Goal: Use online tool/utility: Use online tool/utility

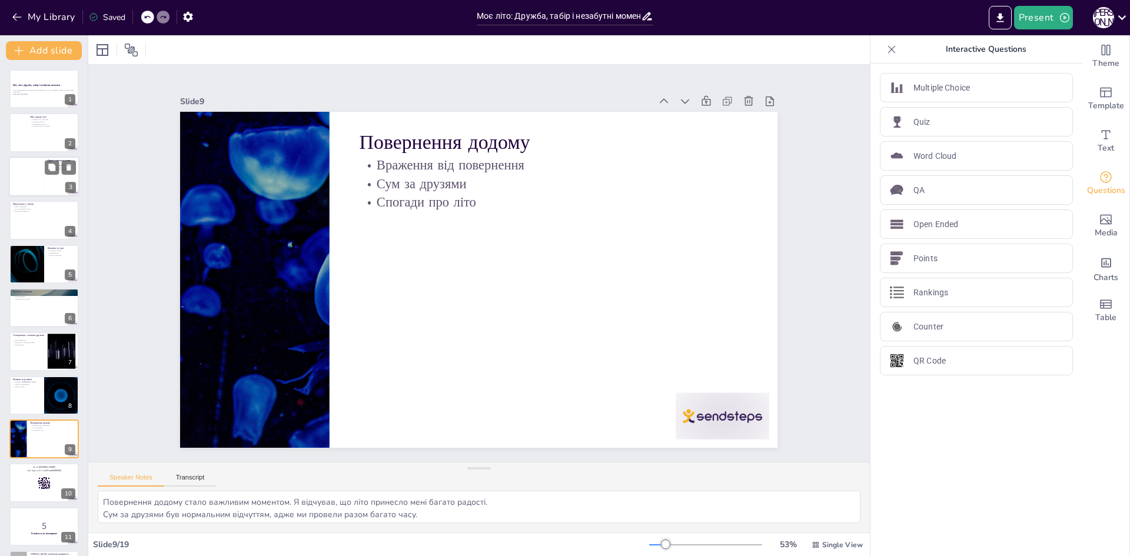
checkbox input "true"
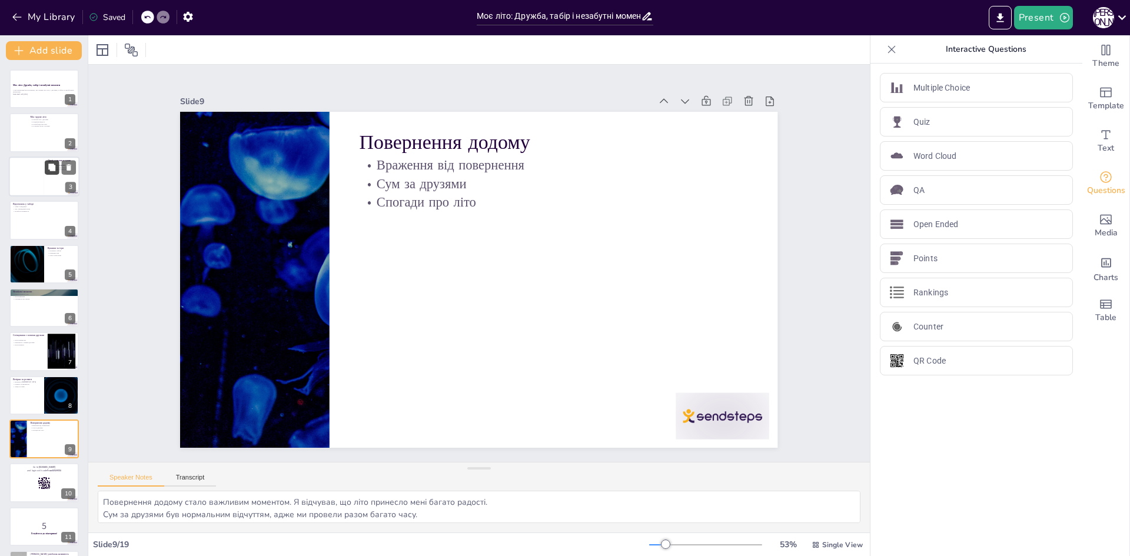
scroll to position [53, 0]
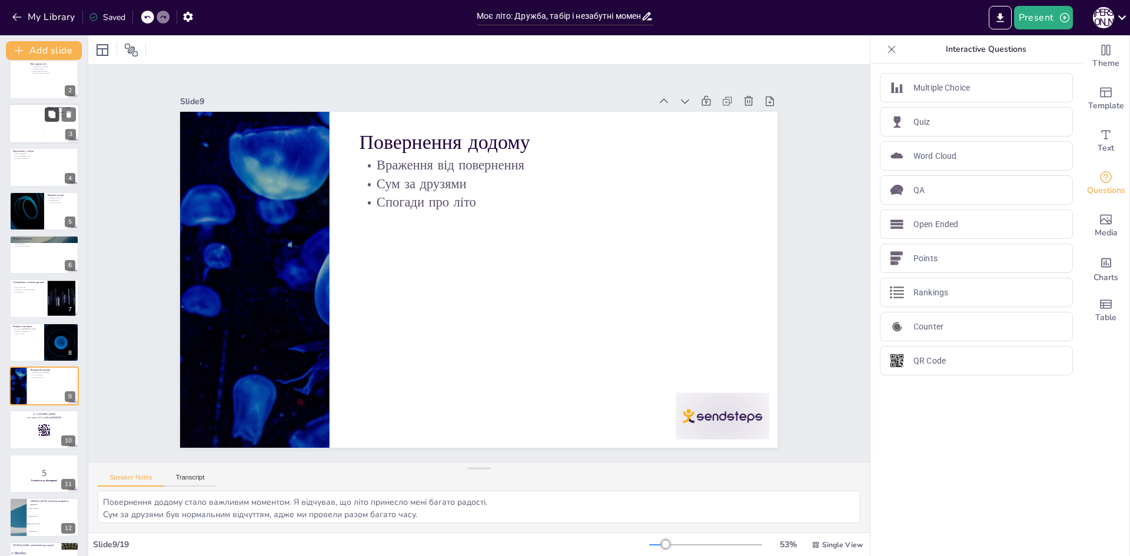
checkbox input "true"
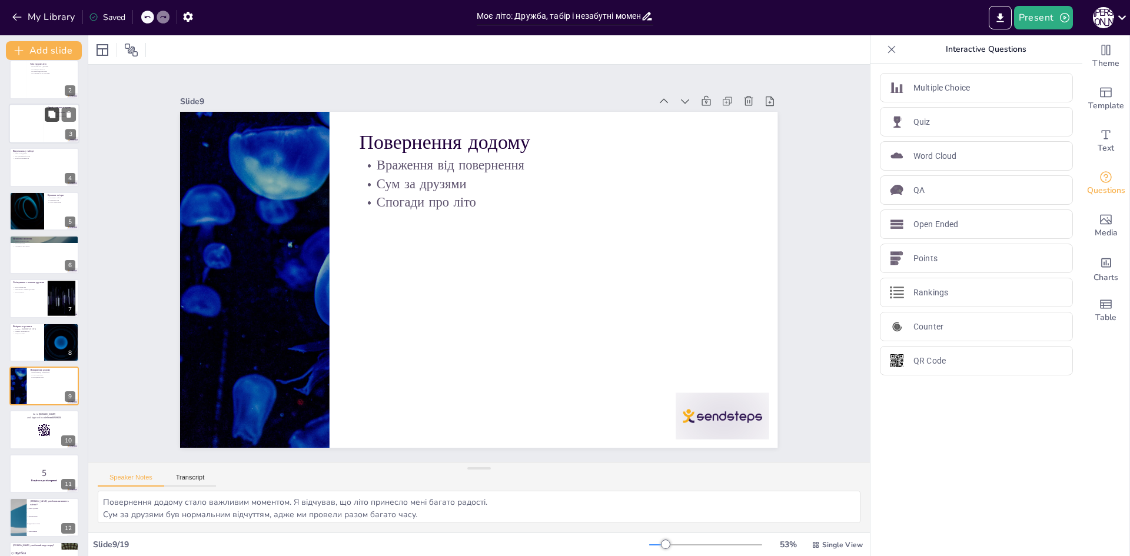
scroll to position [0, 0]
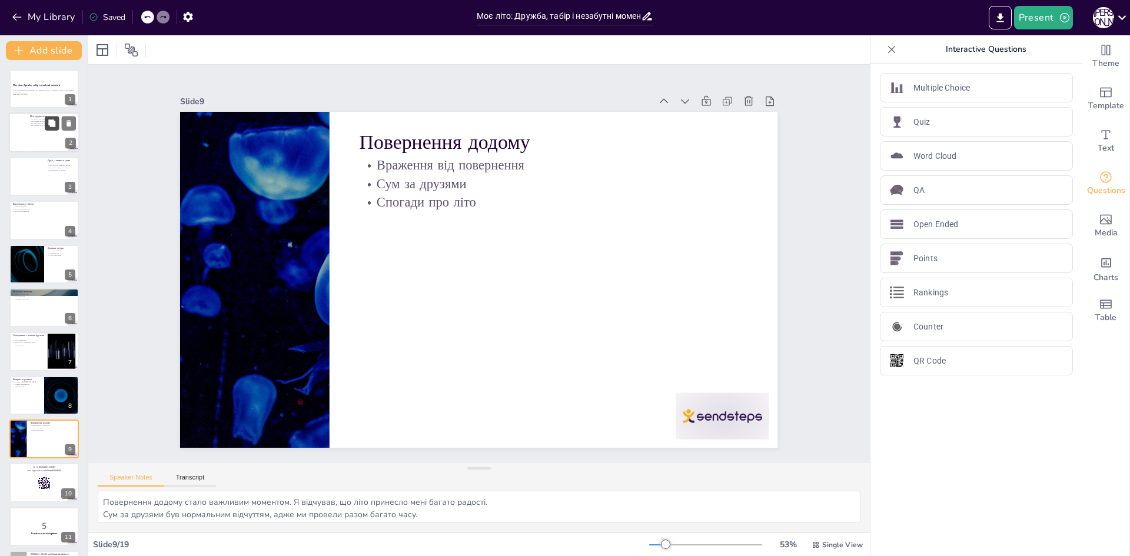
click at [48, 117] on button at bounding box center [52, 123] width 14 height 14
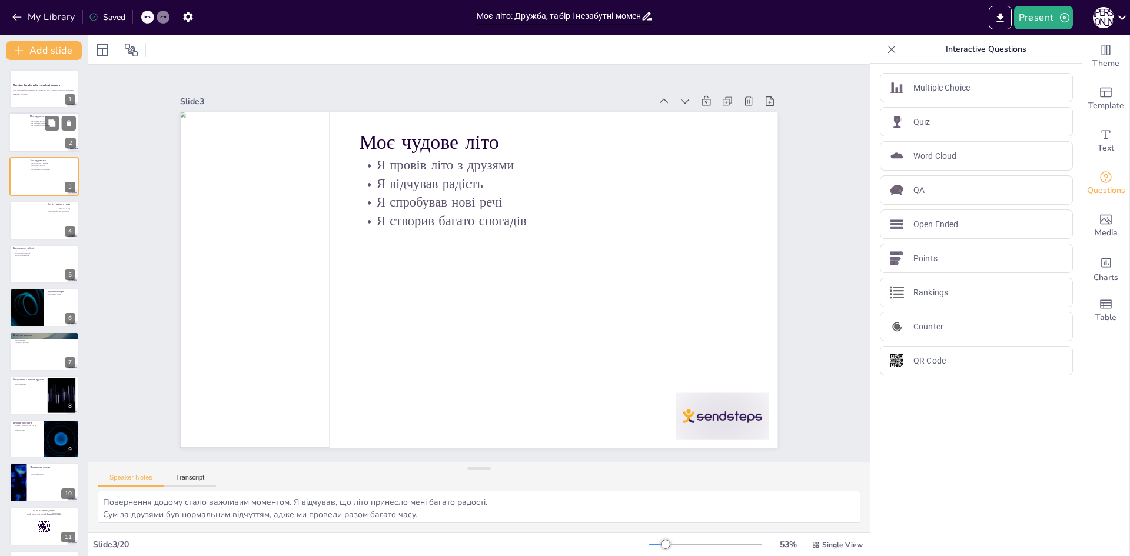
checkbox input "true"
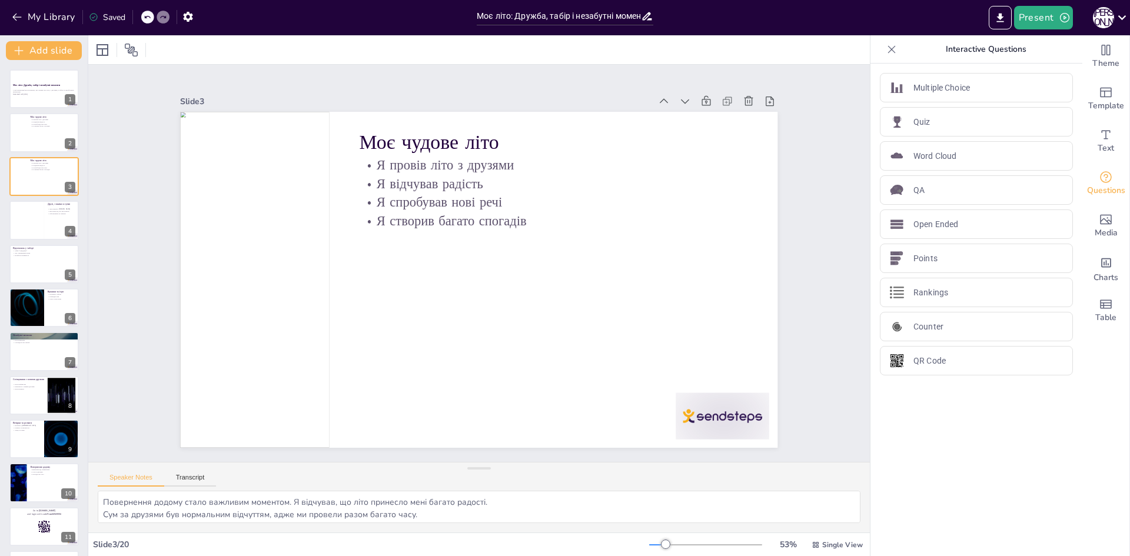
checkbox input "true"
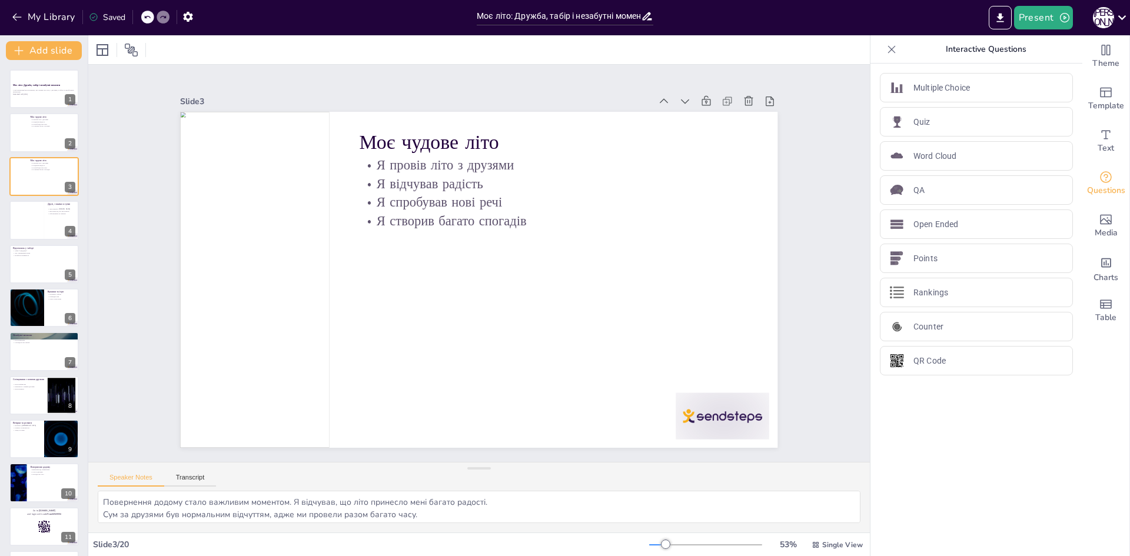
checkbox input "true"
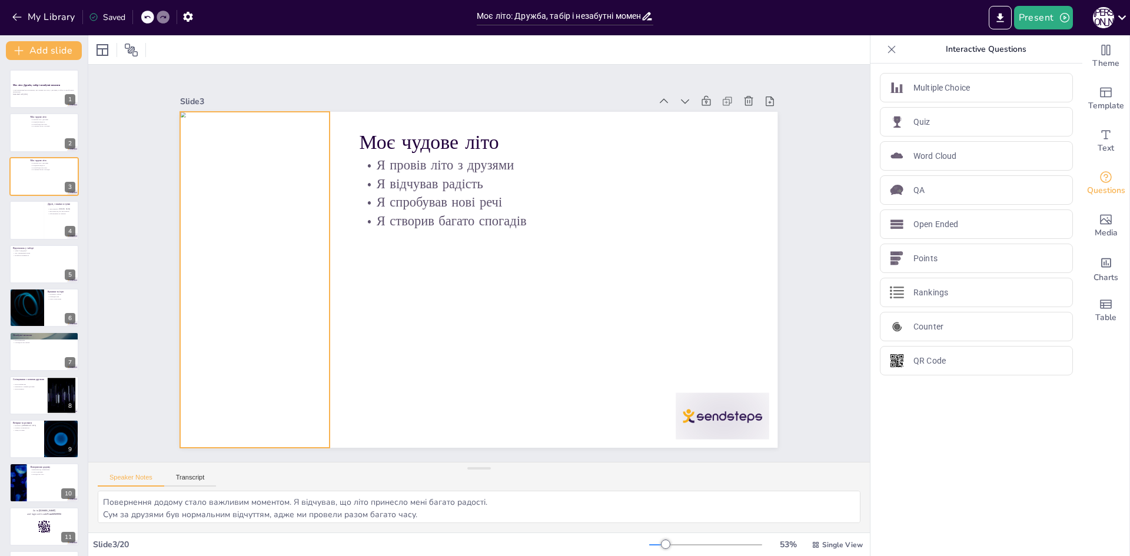
checkbox input "true"
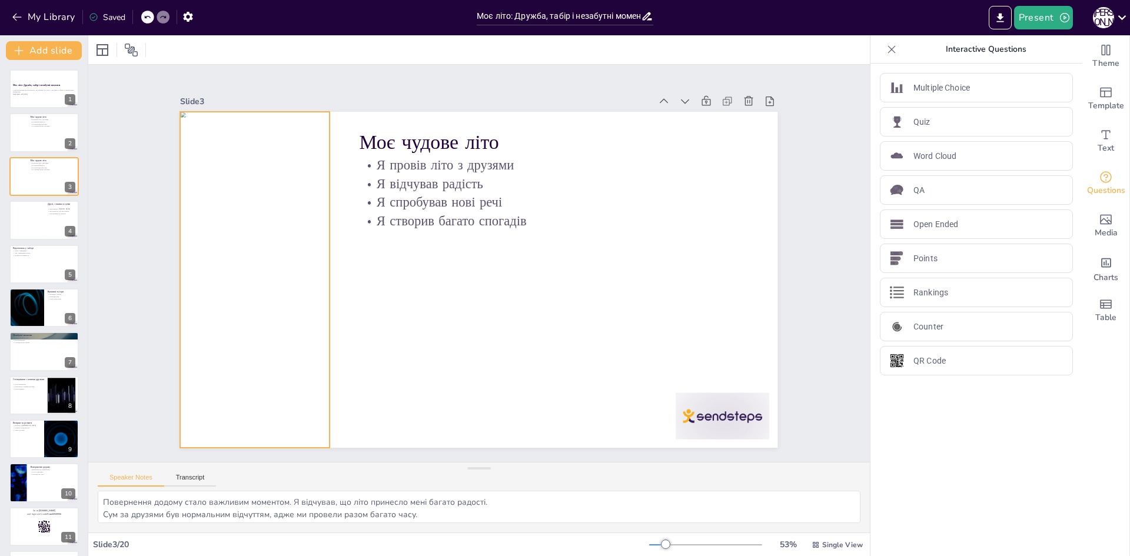
checkbox input "true"
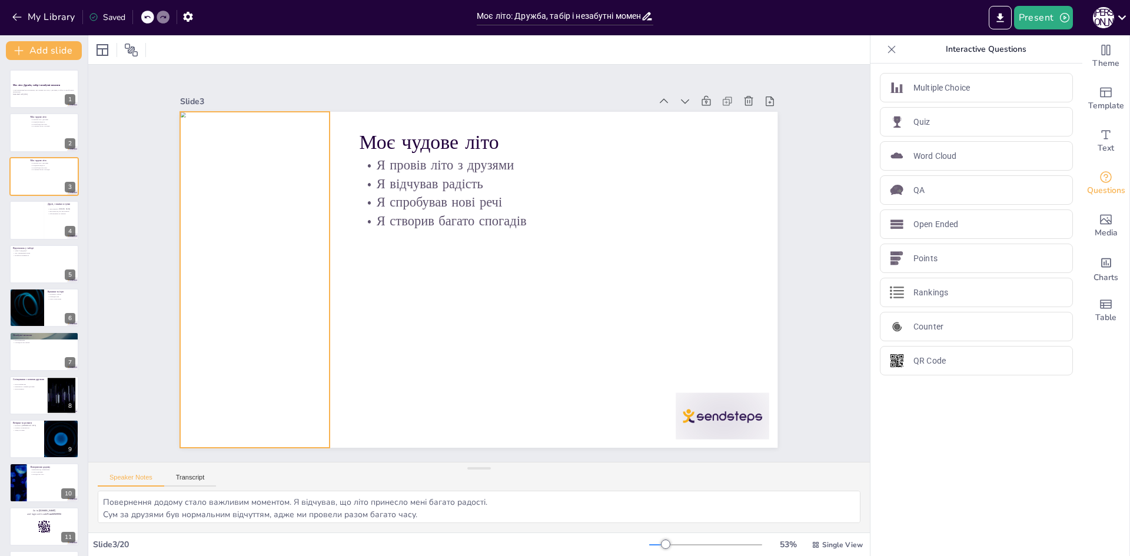
checkbox input "true"
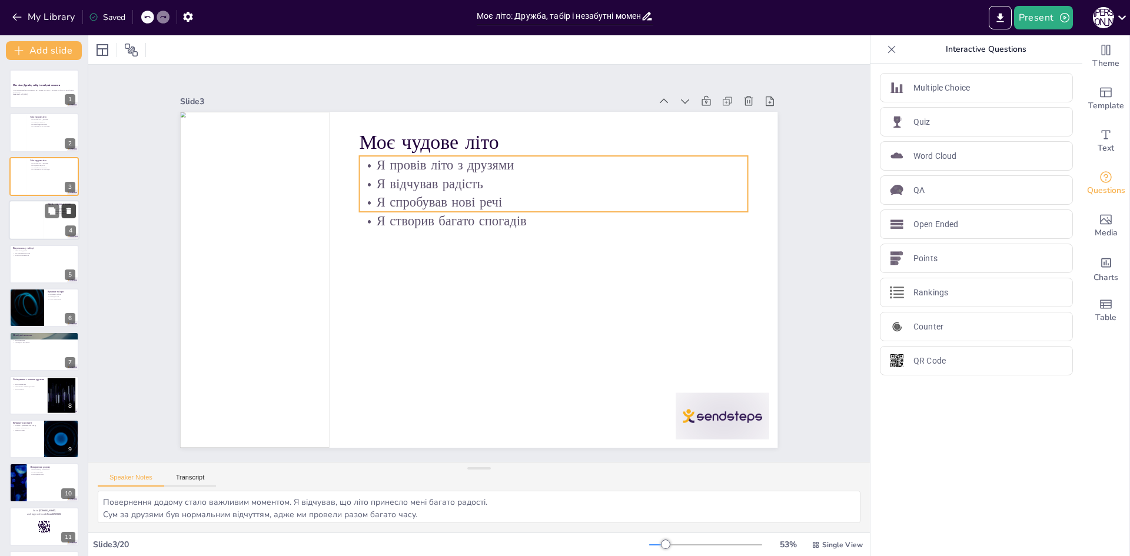
checkbox input "true"
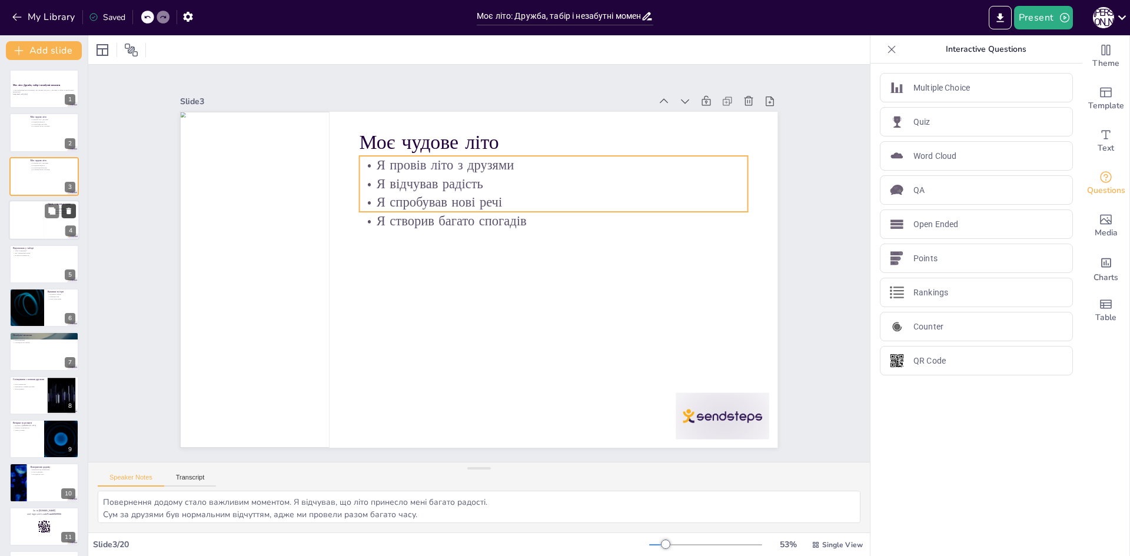
checkbox input "true"
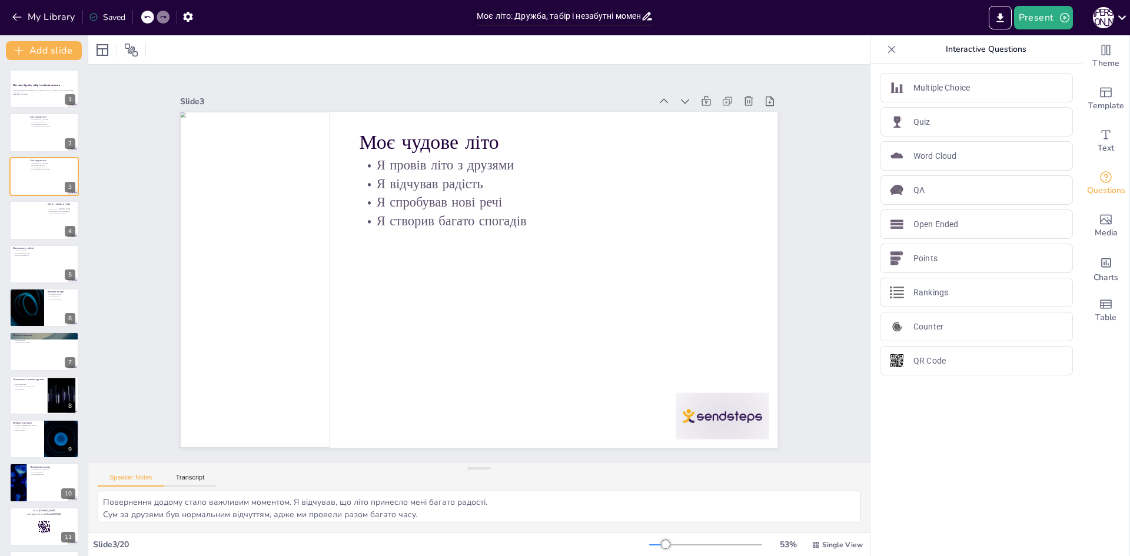
checkbox input "true"
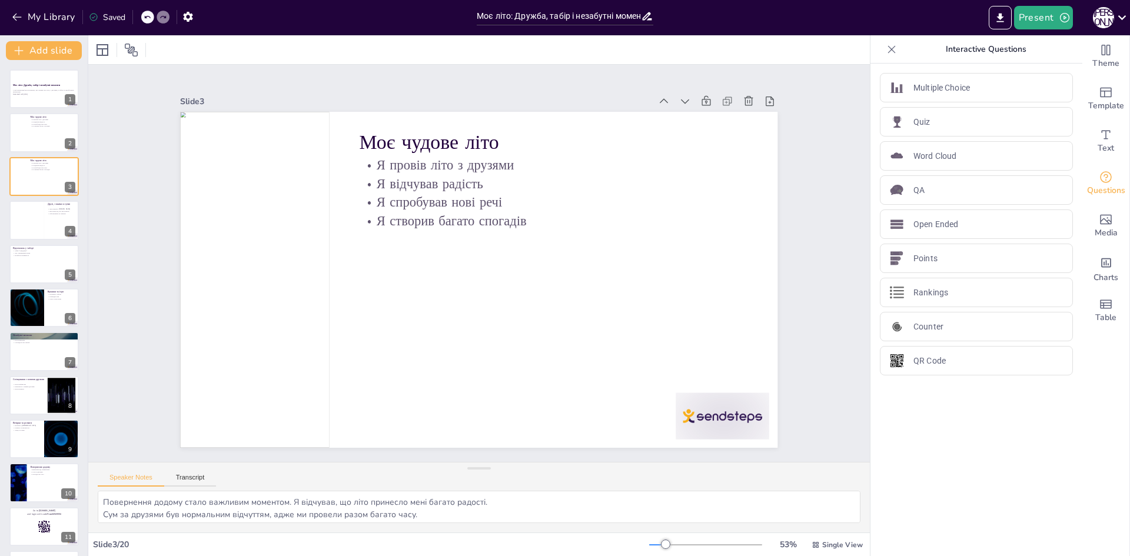
checkbox input "true"
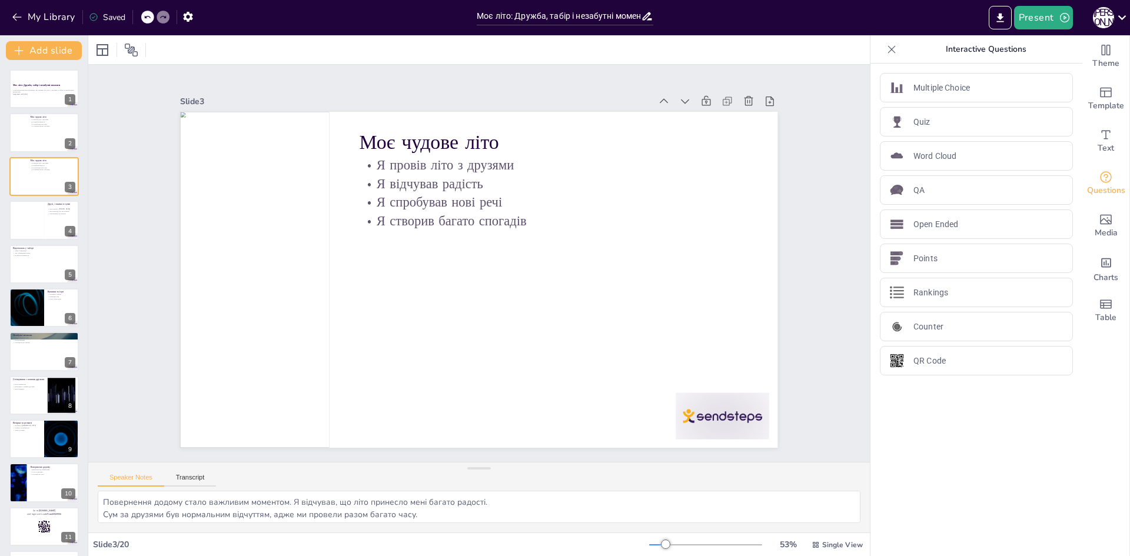
checkbox input "true"
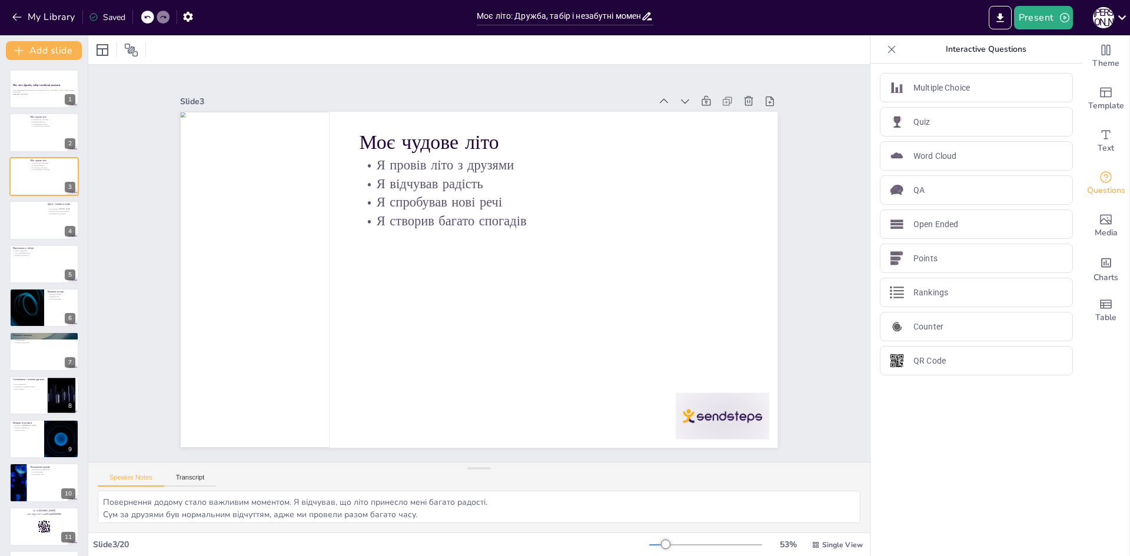
checkbox input "true"
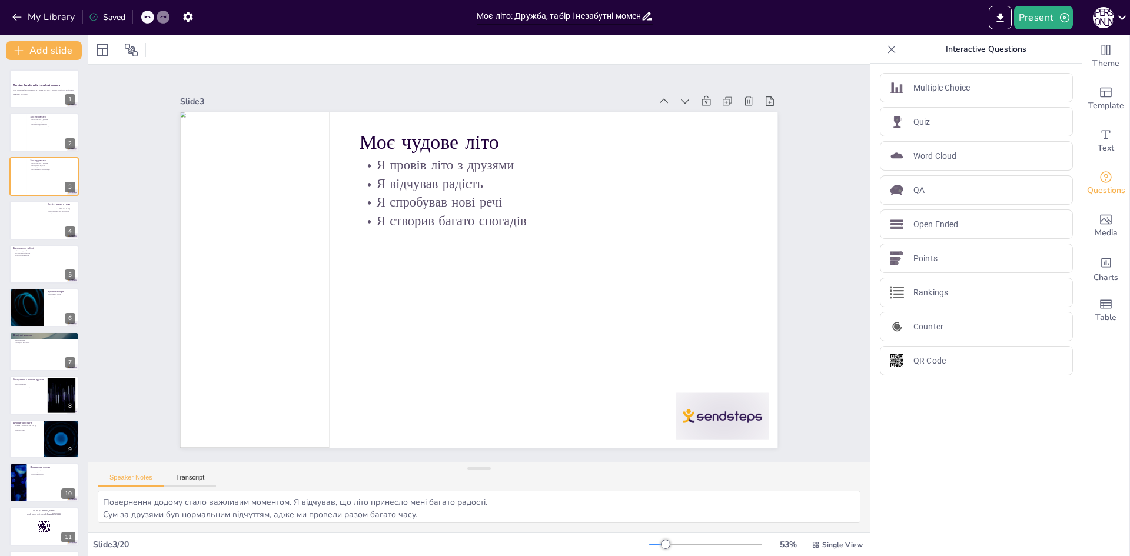
checkbox input "true"
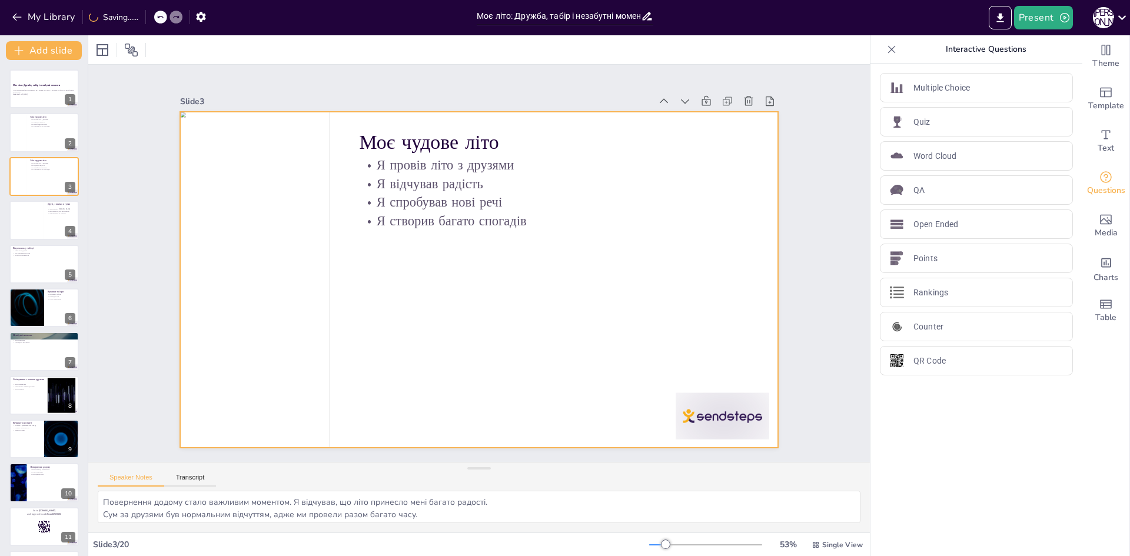
checkbox input "true"
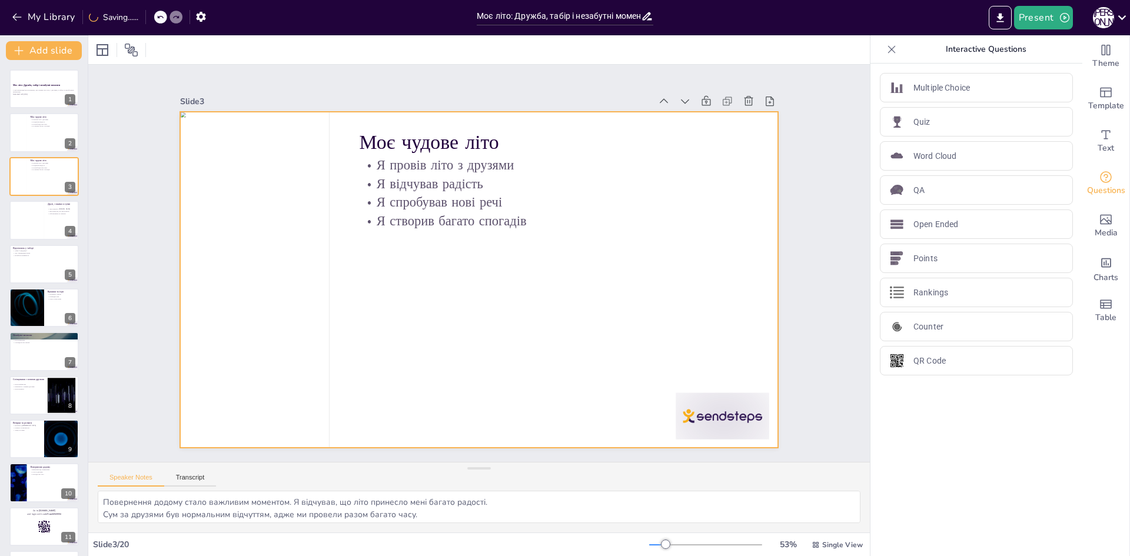
checkbox input "true"
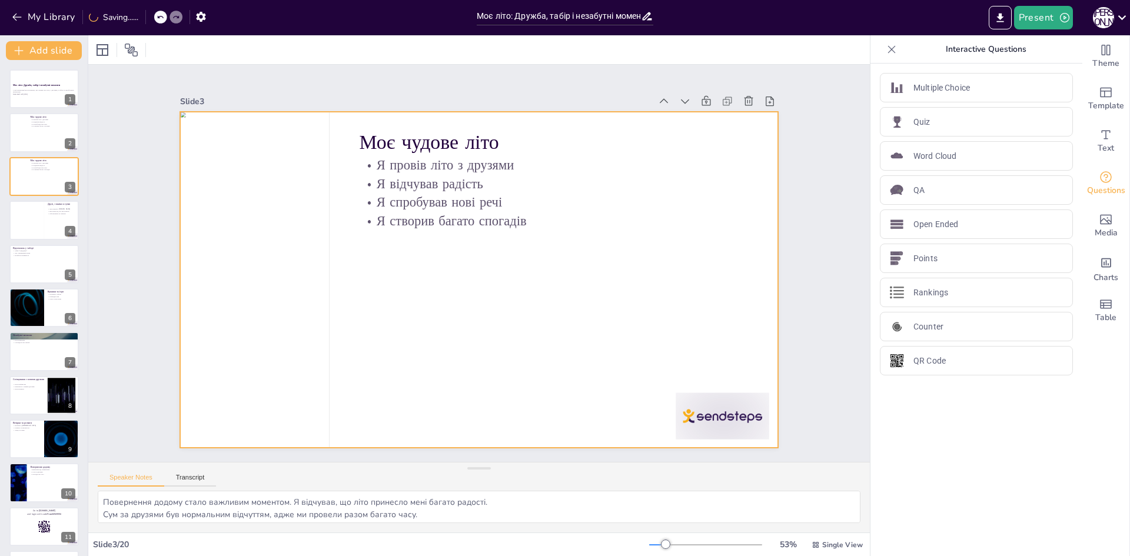
checkbox input "true"
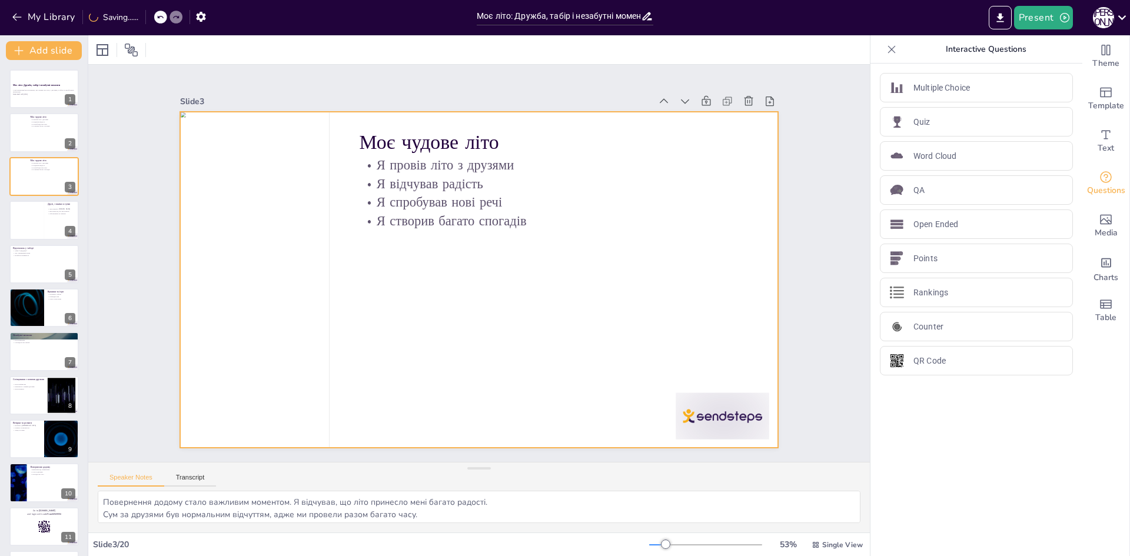
checkbox input "true"
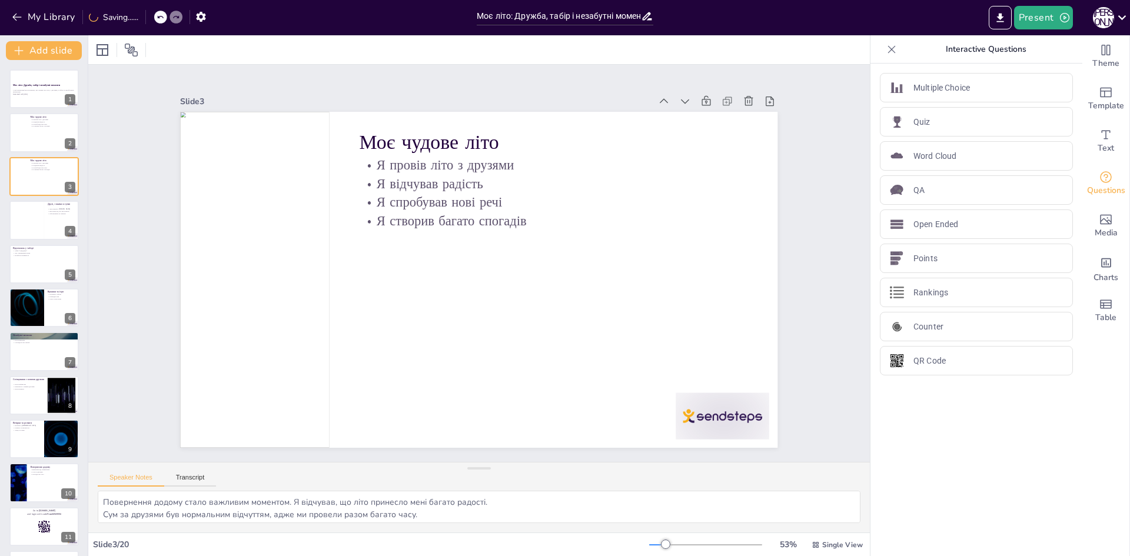
checkbox input "true"
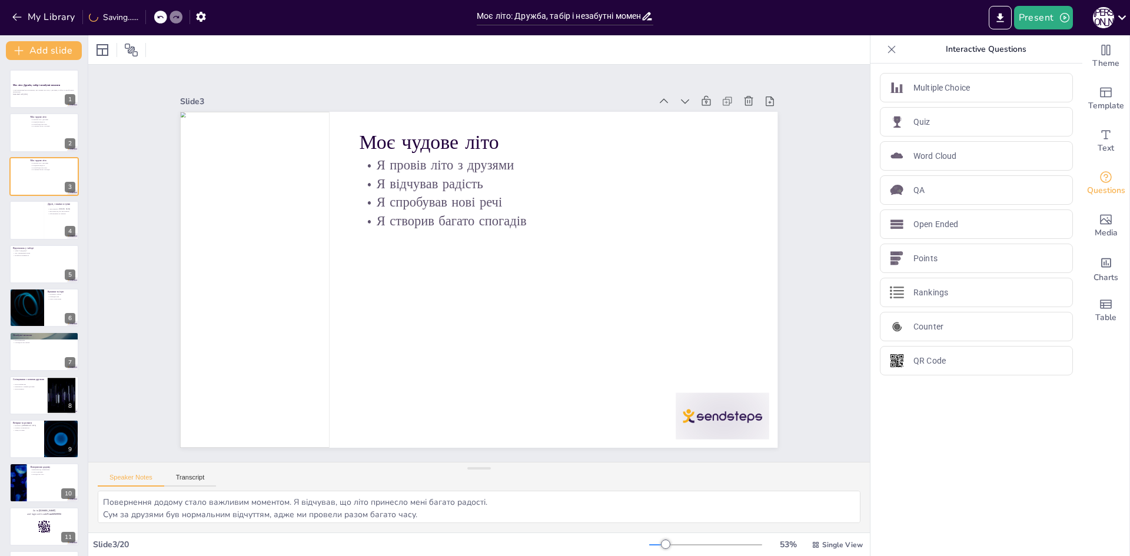
checkbox input "true"
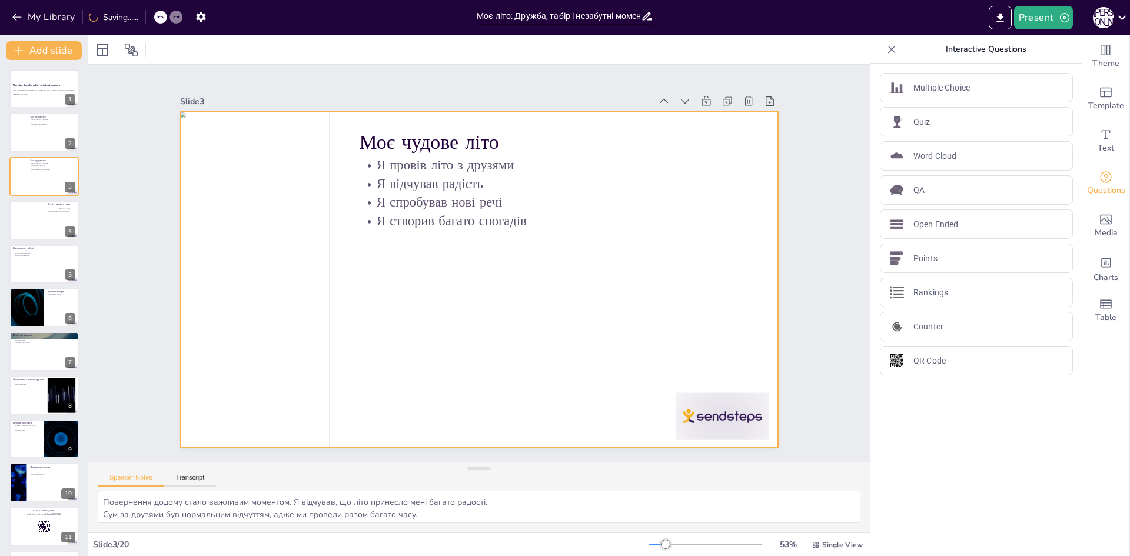
checkbox input "true"
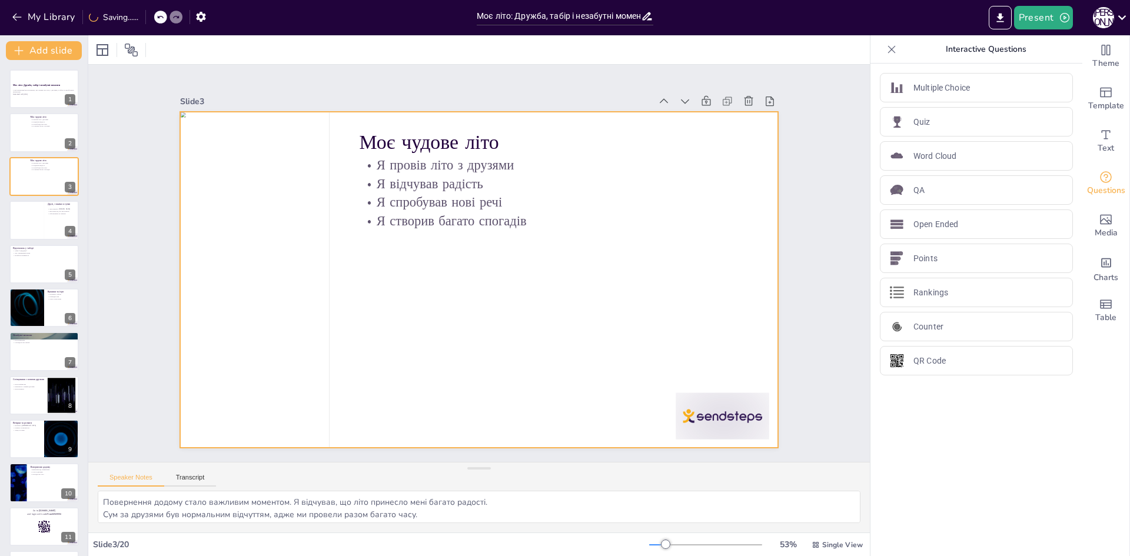
checkbox input "true"
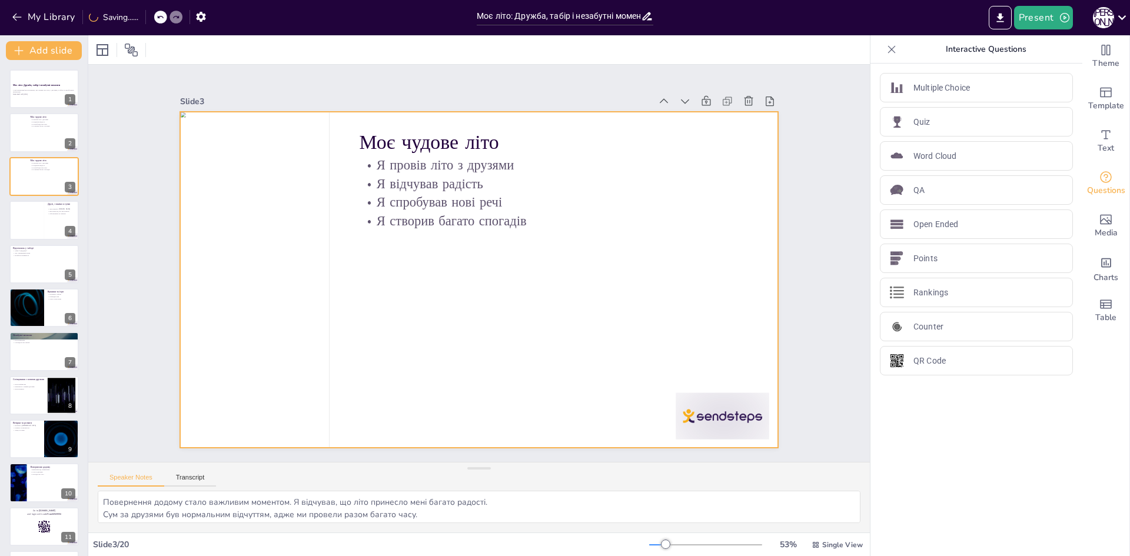
checkbox input "true"
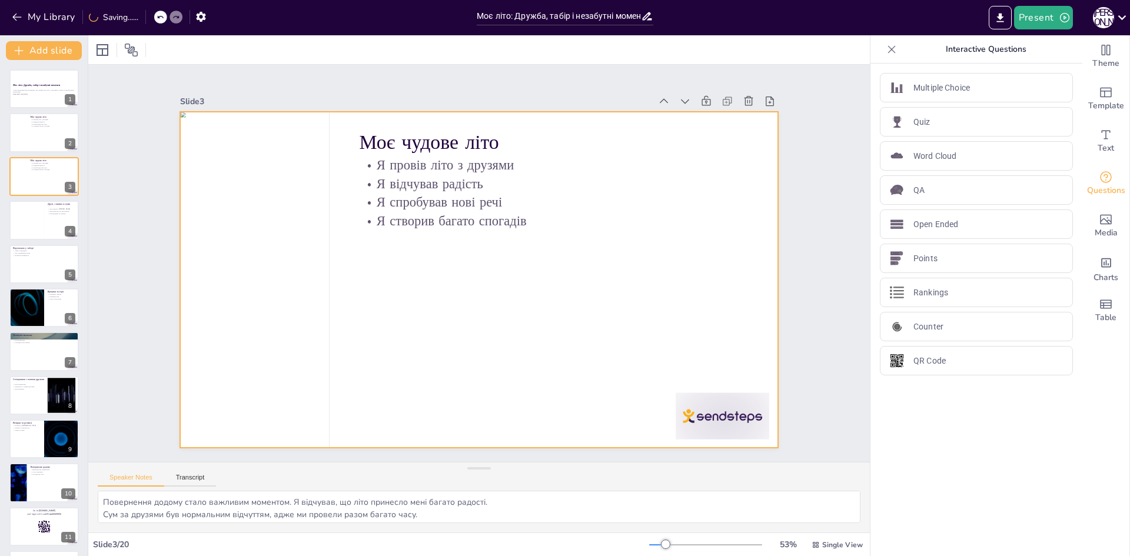
checkbox input "true"
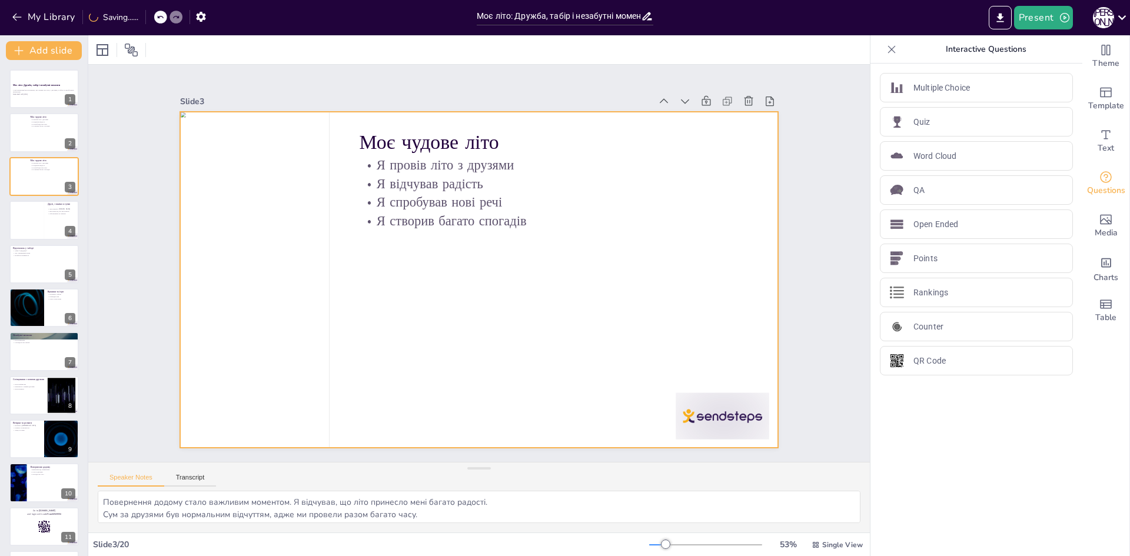
checkbox input "true"
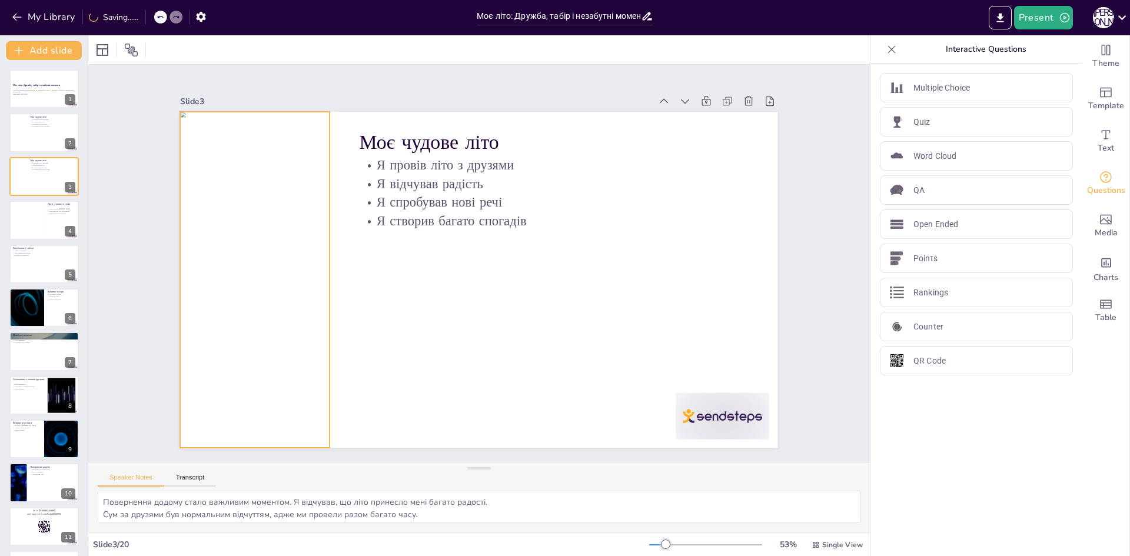
checkbox input "true"
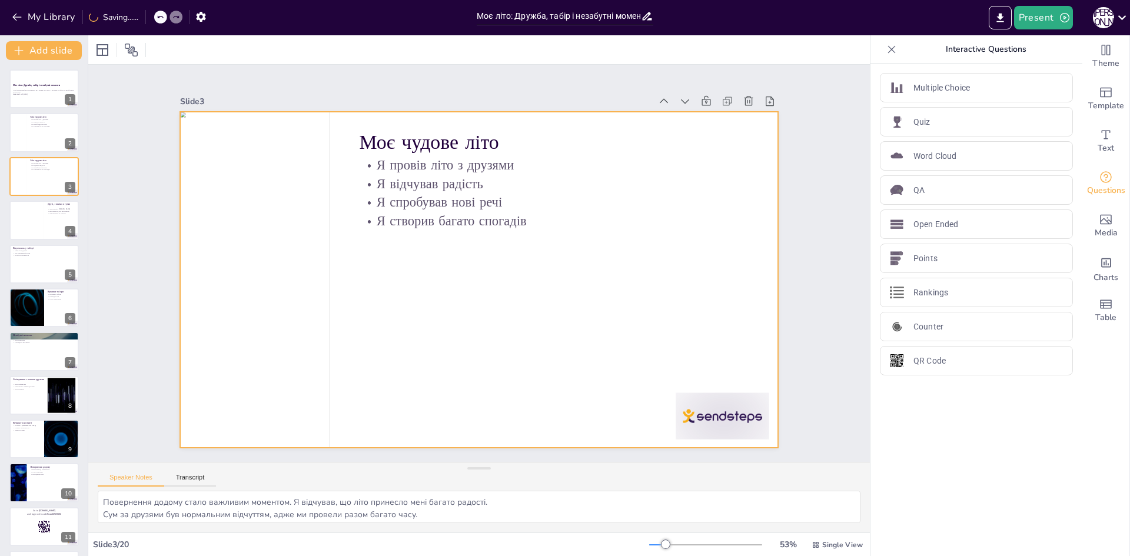
checkbox input "true"
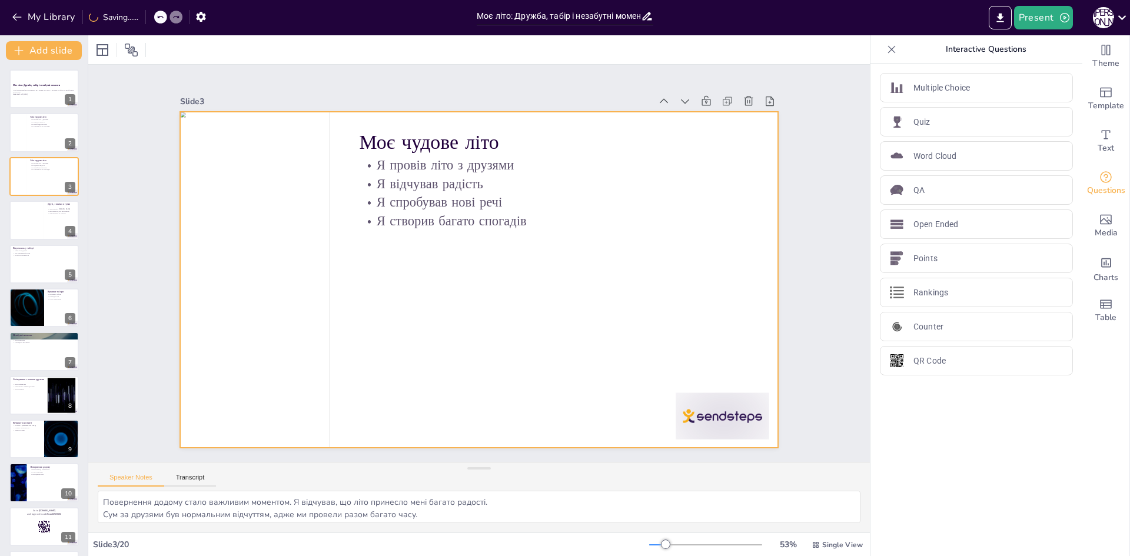
checkbox input "true"
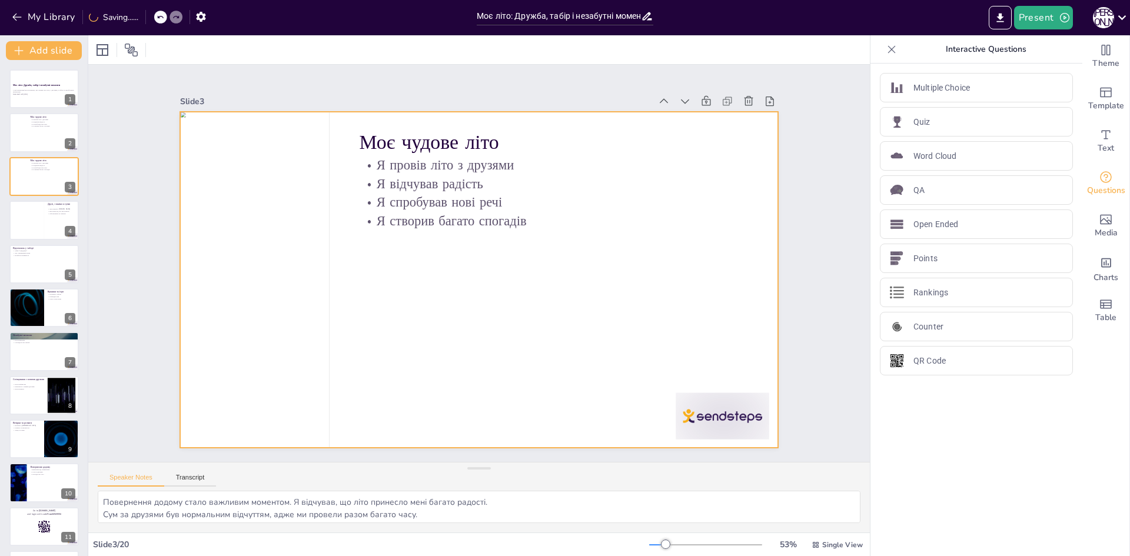
checkbox input "true"
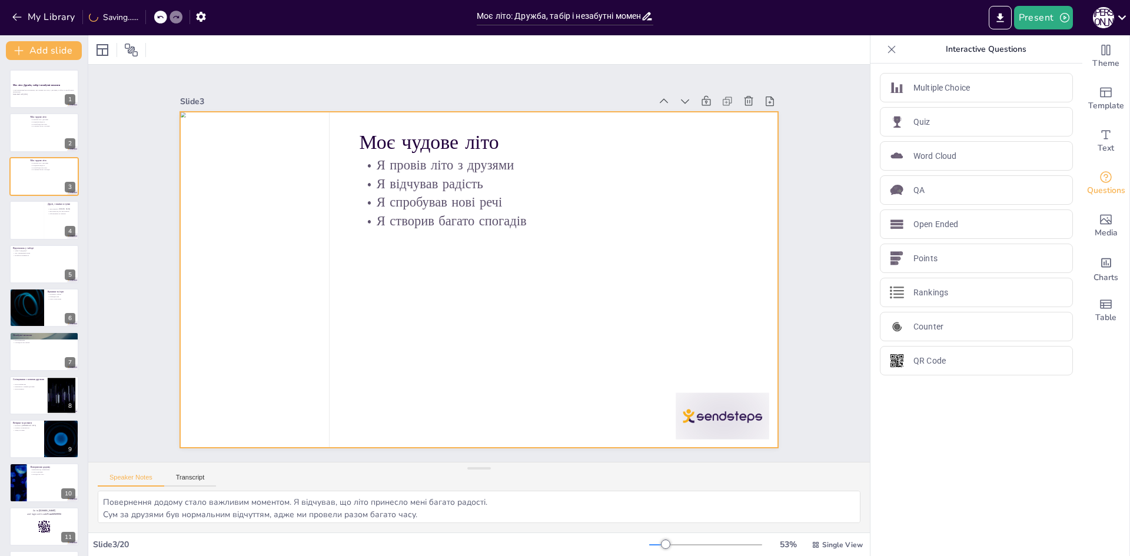
checkbox input "true"
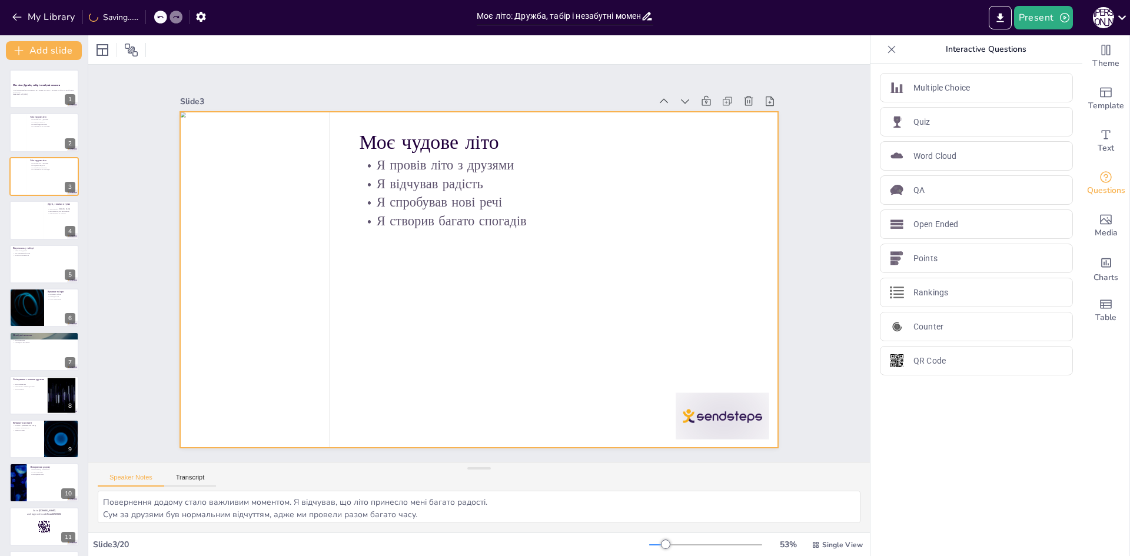
checkbox input "true"
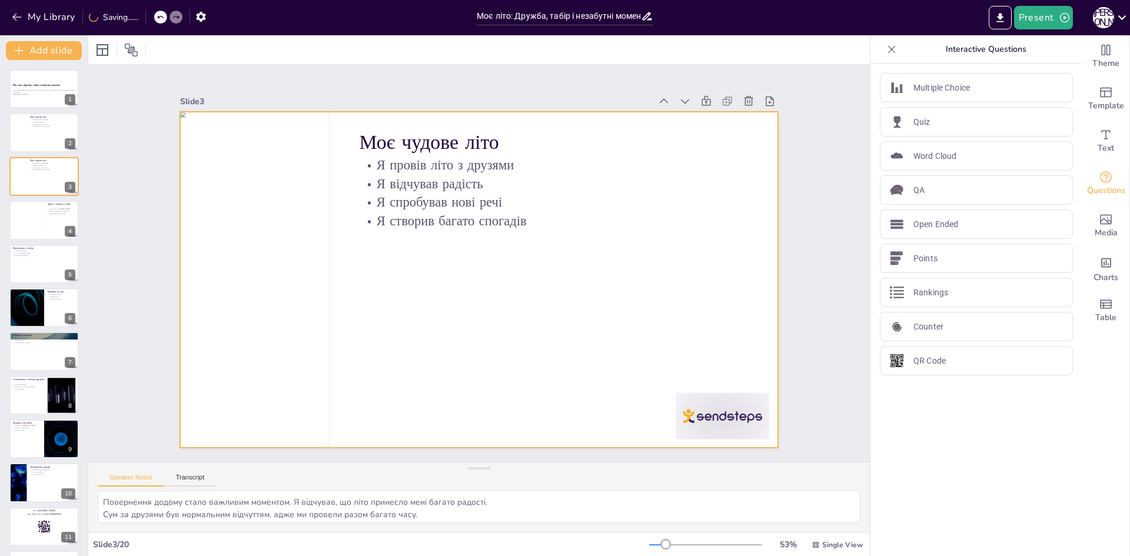
checkbox input "true"
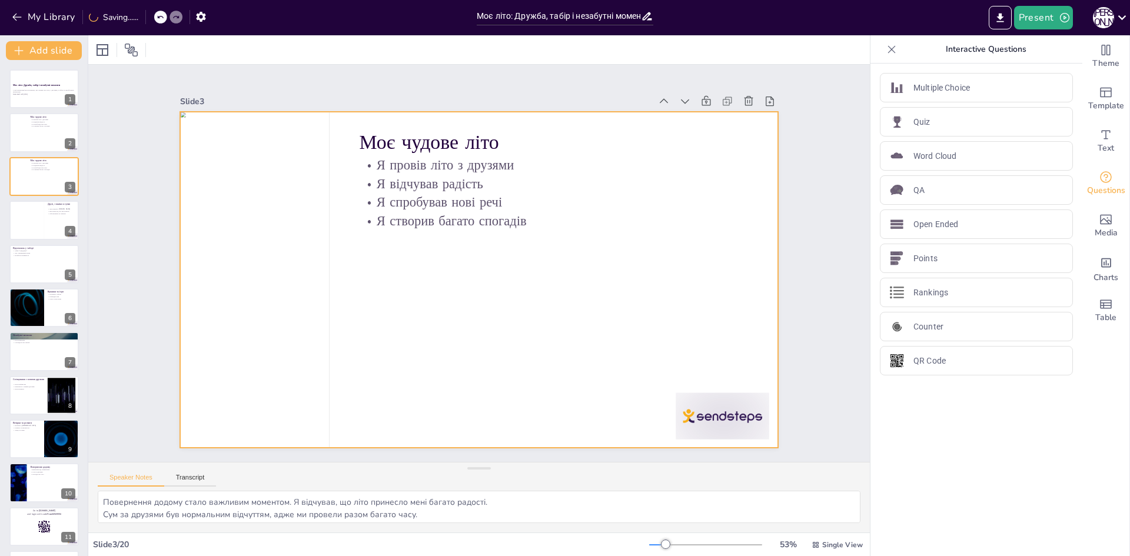
checkbox input "true"
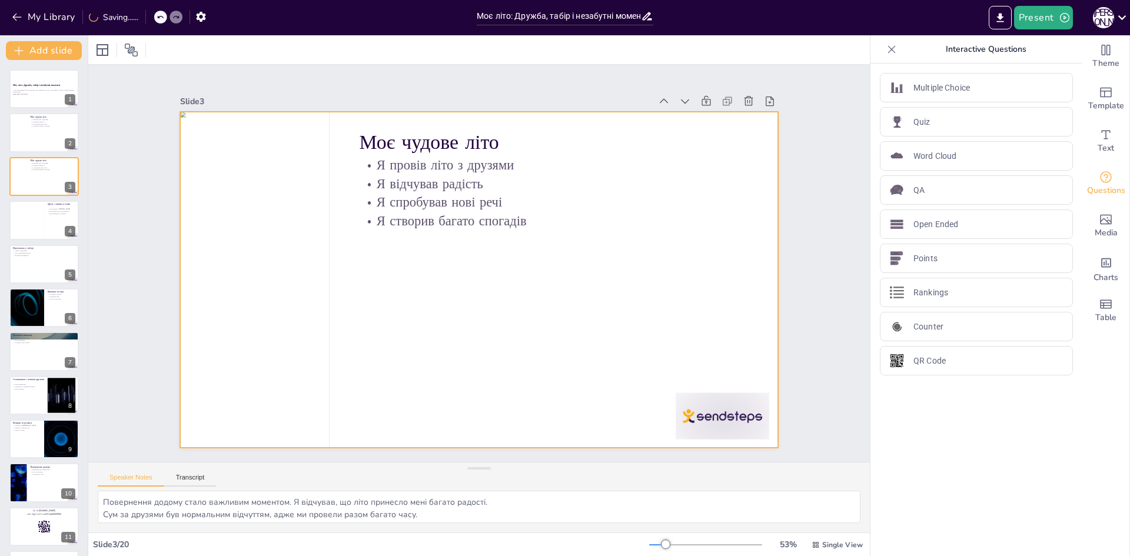
checkbox input "true"
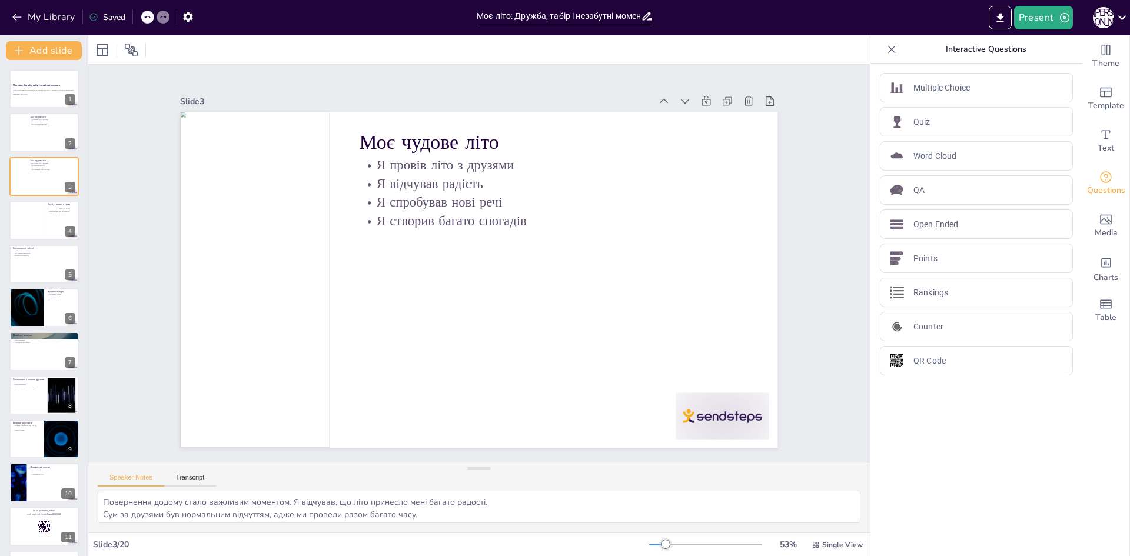
checkbox input "true"
